Goal: Task Accomplishment & Management: Use online tool/utility

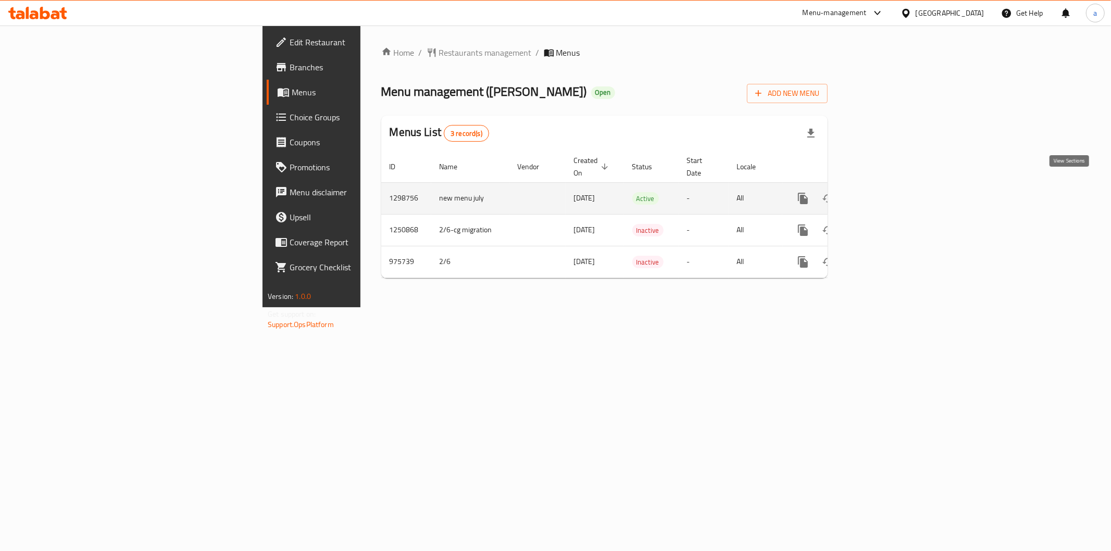
click at [885, 192] on icon "enhanced table" at bounding box center [878, 198] width 13 height 13
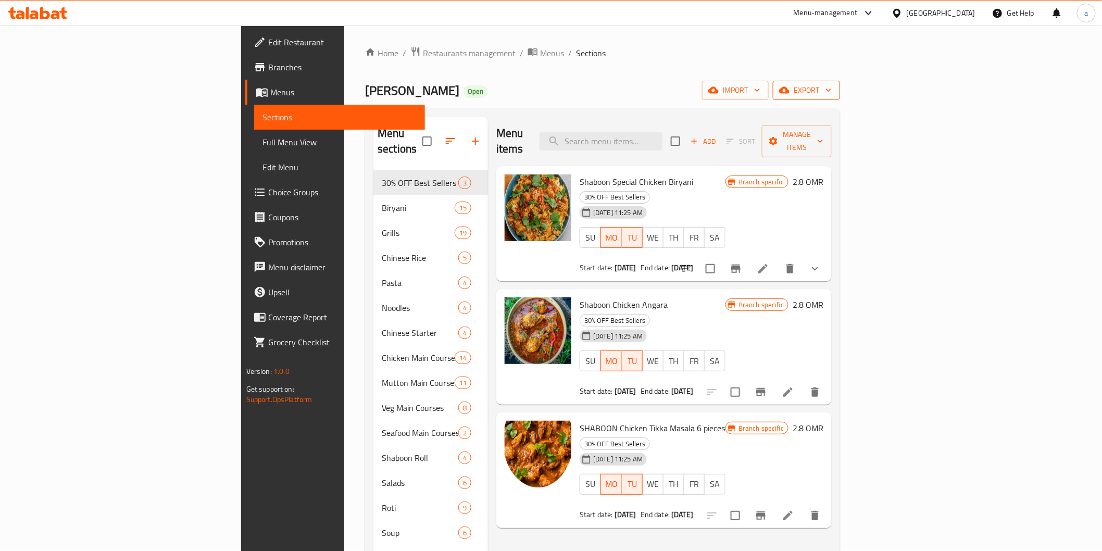
click at [790, 89] on icon "button" at bounding box center [784, 90] width 10 height 7
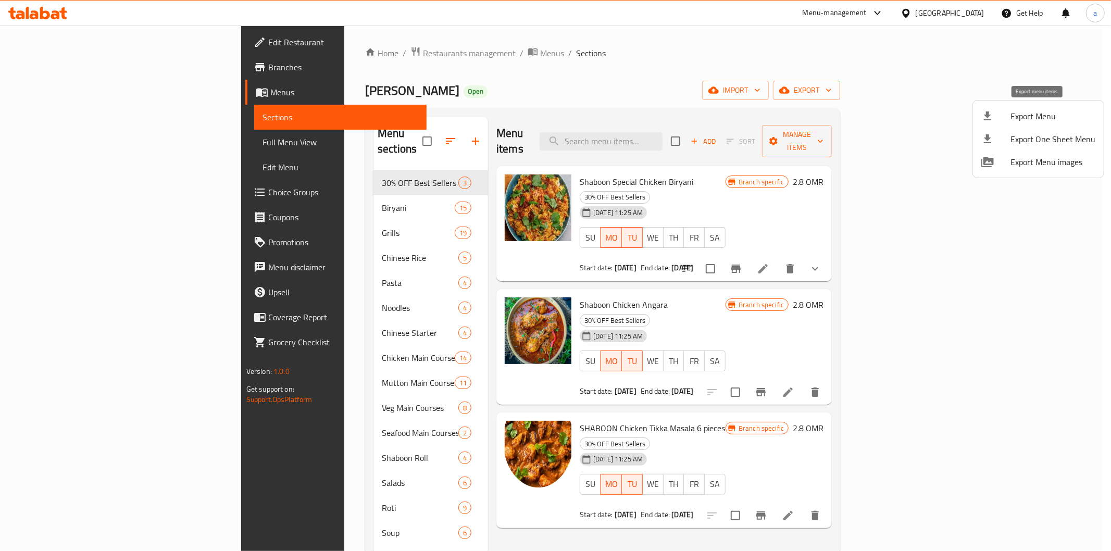
click at [1018, 122] on span "Export Menu" at bounding box center [1053, 116] width 85 height 13
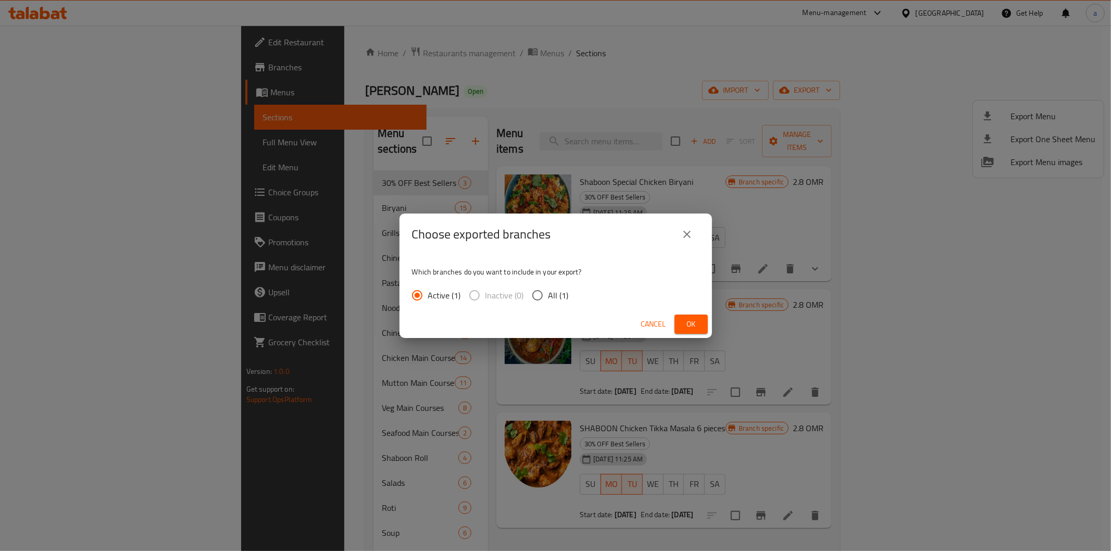
click at [543, 289] on input "All (1)" at bounding box center [538, 295] width 22 height 22
radio input "true"
click at [691, 320] on span "Ok" at bounding box center [691, 324] width 17 height 13
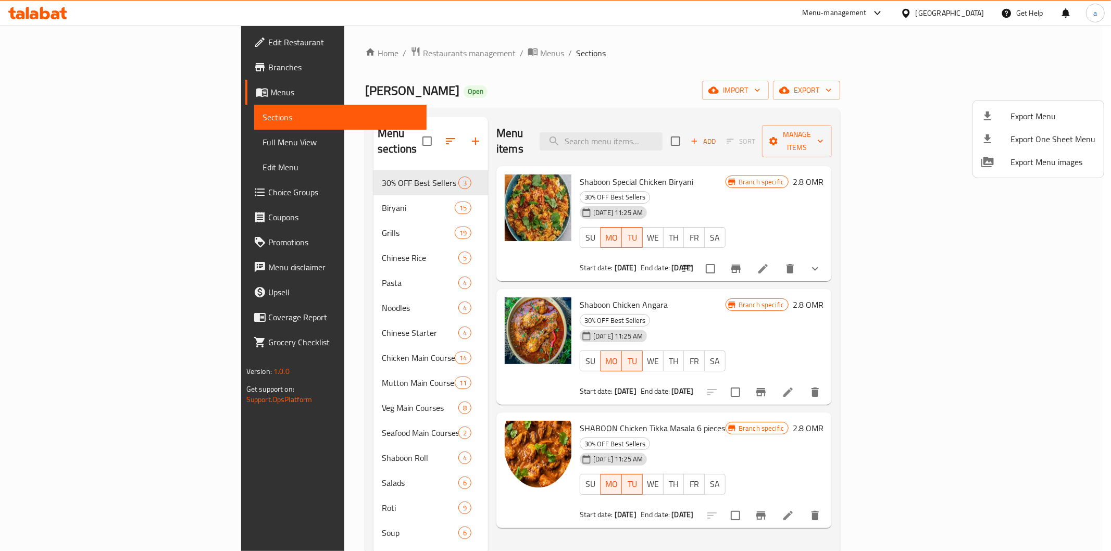
click at [48, 70] on div at bounding box center [555, 275] width 1111 height 551
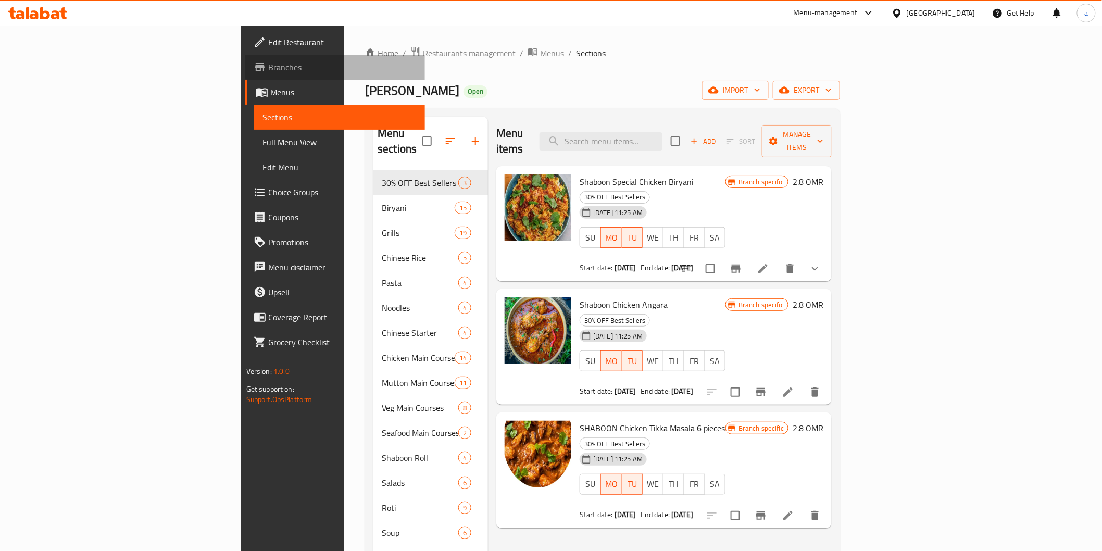
click at [268, 70] on span "Branches" at bounding box center [342, 67] width 148 height 13
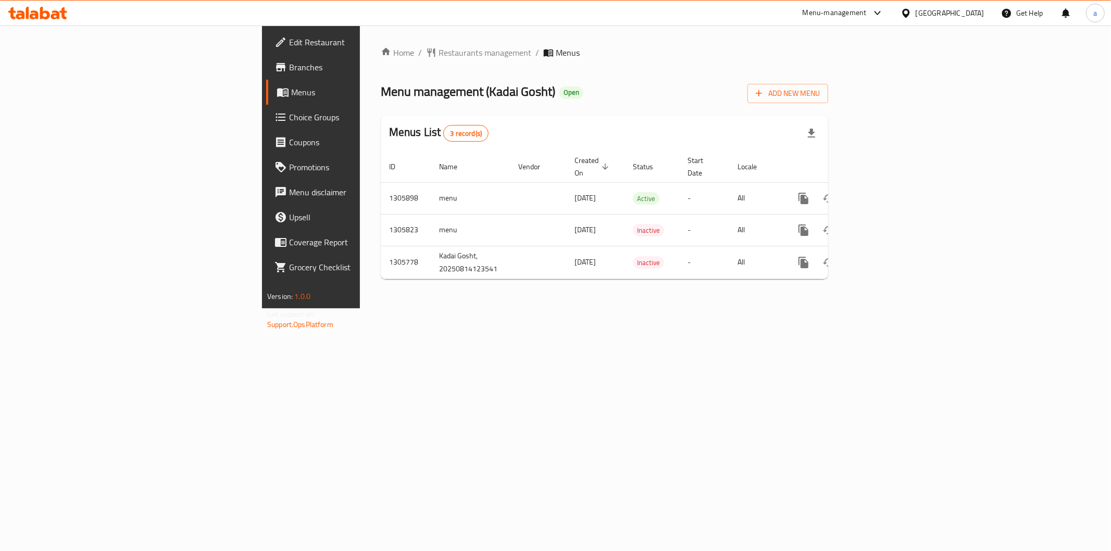
click at [473, 308] on div "Home / Restaurants management / Menus Menu management ( Kadai Gosht ) Open Add …" at bounding box center [604, 167] width 489 height 283
click at [289, 61] on span "Branches" at bounding box center [364, 67] width 150 height 13
click at [885, 192] on icon "enhanced table" at bounding box center [879, 198] width 13 height 13
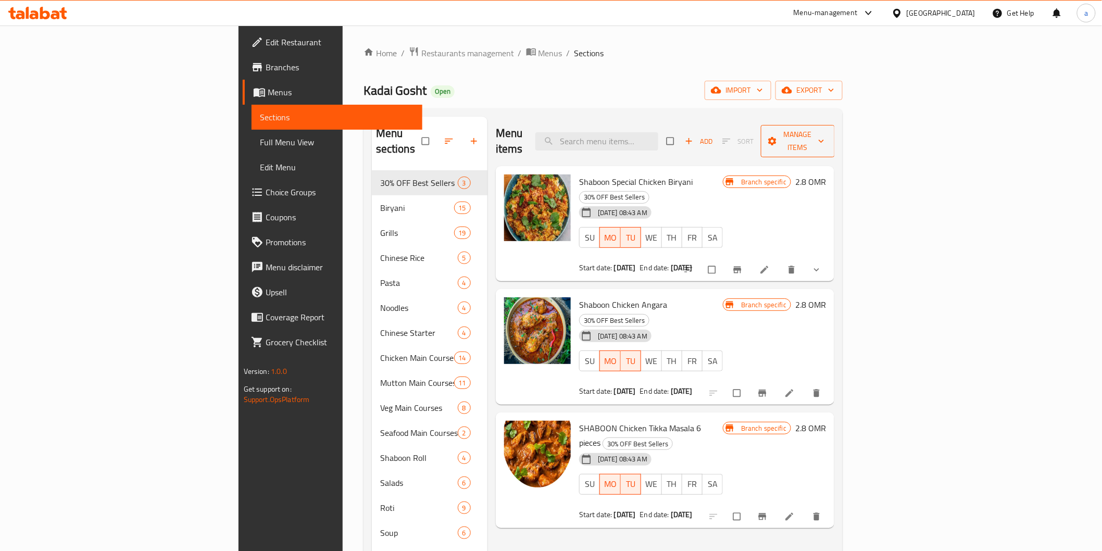
click at [827, 129] on span "Manage items" at bounding box center [797, 141] width 57 height 26
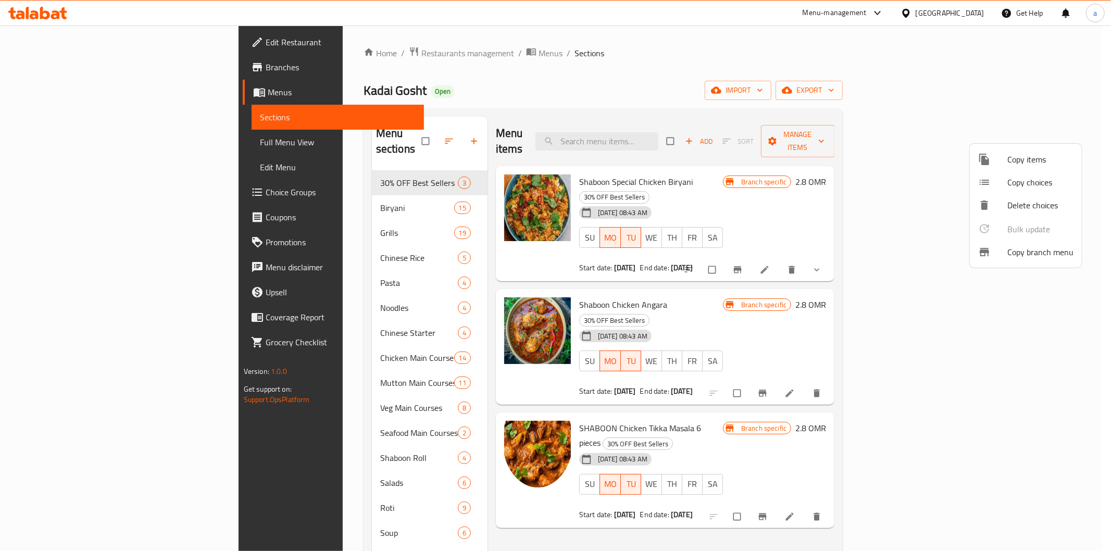
click at [1019, 249] on span "Copy branch menu" at bounding box center [1040, 252] width 66 height 13
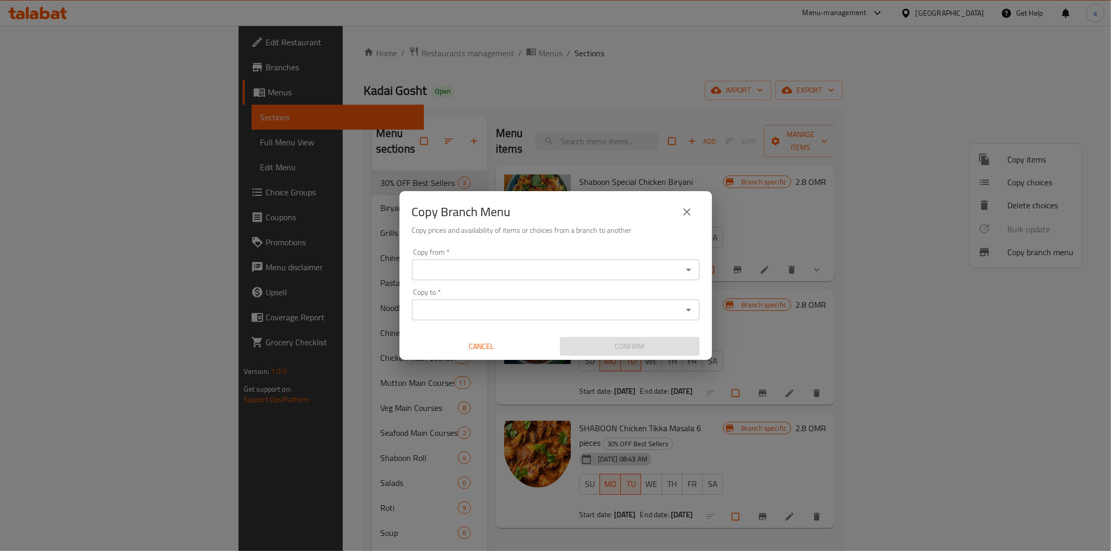
click at [524, 275] on input "Copy from   *" at bounding box center [547, 270] width 264 height 15
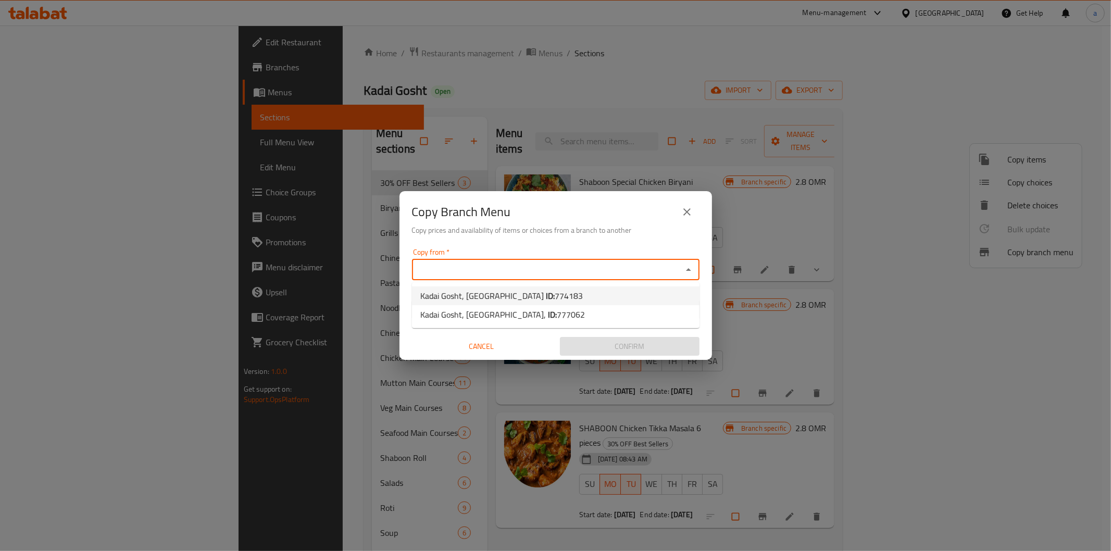
click at [549, 291] on li "Kadai Gosht, Amerat ID: 774183" at bounding box center [556, 296] width 288 height 19
type input "Kadai Gosht, [GEOGRAPHIC_DATA]"
click at [559, 313] on input "Copy to   *" at bounding box center [547, 310] width 264 height 15
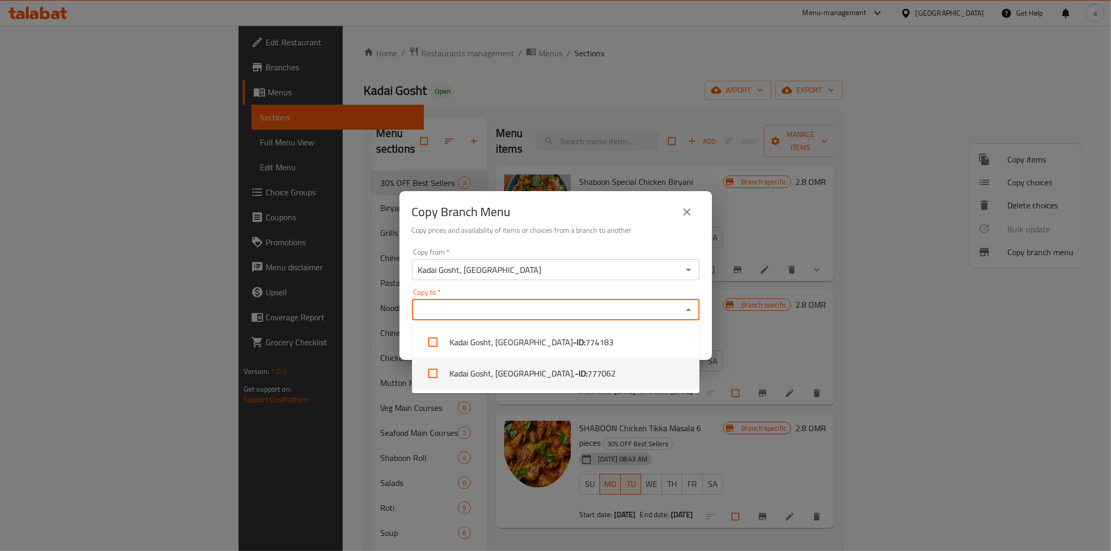
click at [588, 375] on span "777062" at bounding box center [602, 373] width 28 height 13
checkbox input "true"
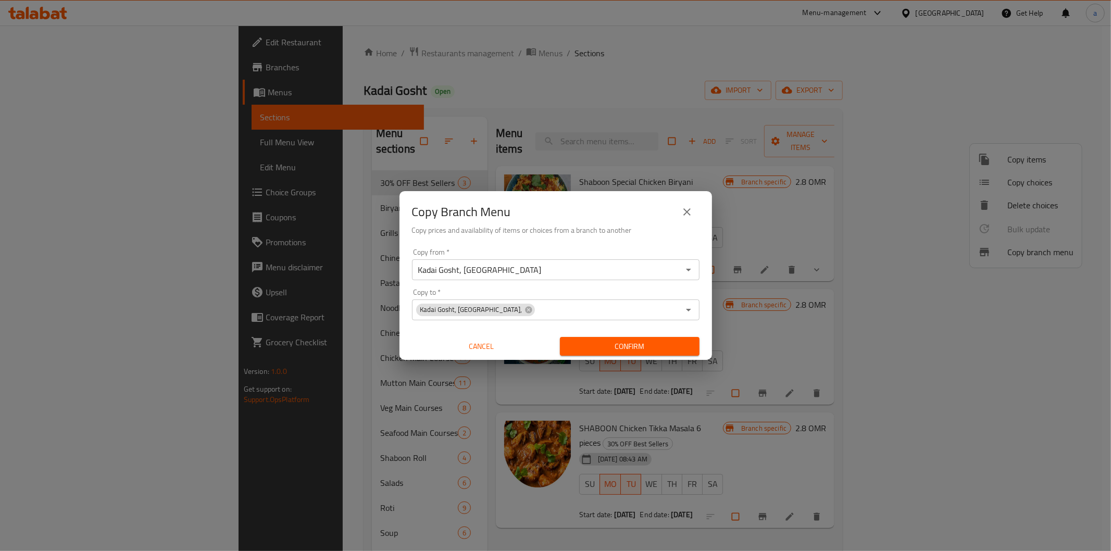
click at [605, 241] on div "Copy Branch Menu Copy prices and availability of items or choices from a branch…" at bounding box center [556, 217] width 313 height 53
click at [626, 337] on button "Confirm" at bounding box center [630, 346] width 140 height 19
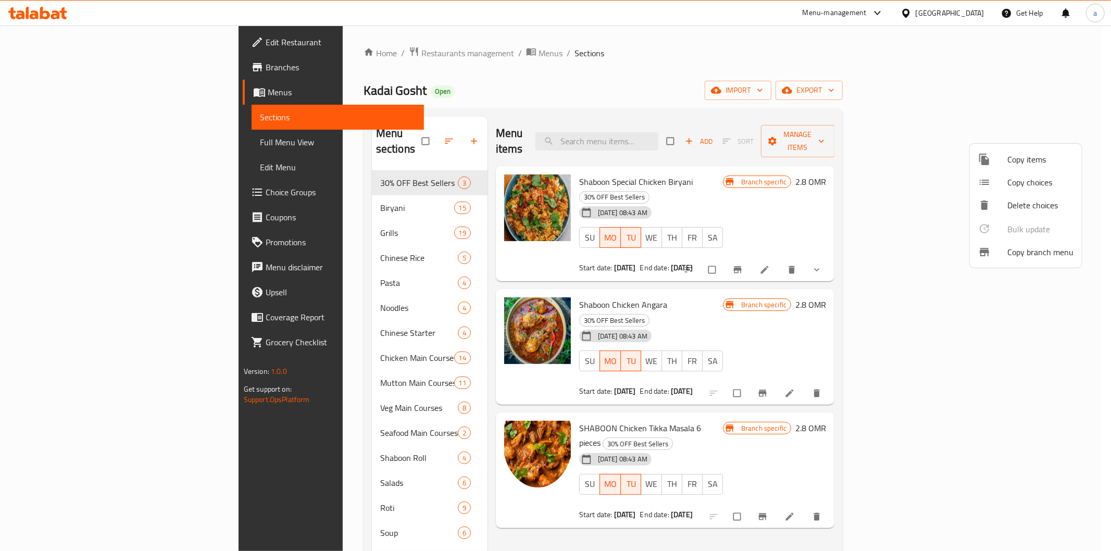
click at [627, 74] on div at bounding box center [555, 275] width 1111 height 551
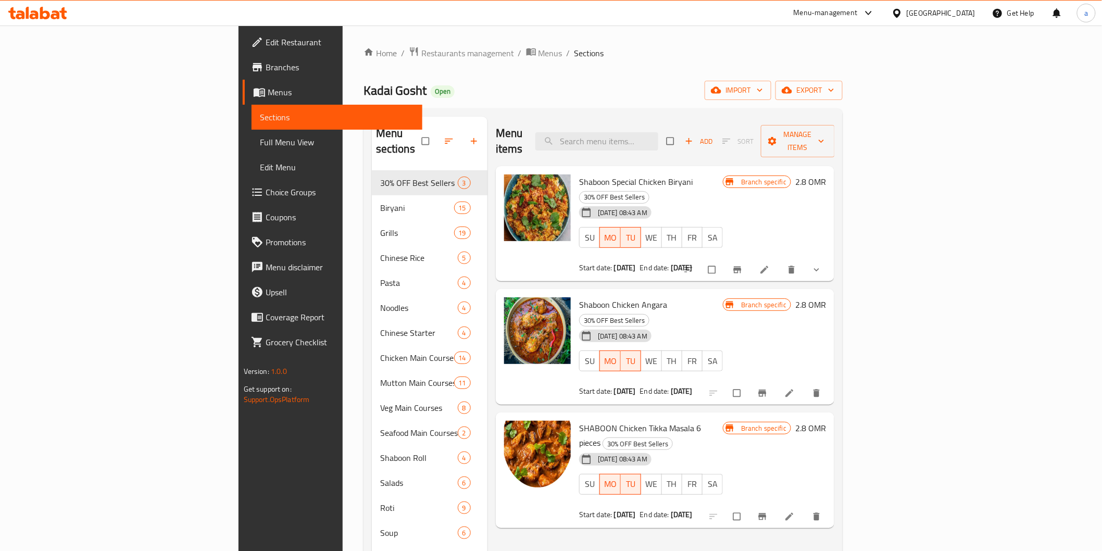
click at [266, 68] on span "Branches" at bounding box center [340, 67] width 148 height 13
